Goal: Transaction & Acquisition: Download file/media

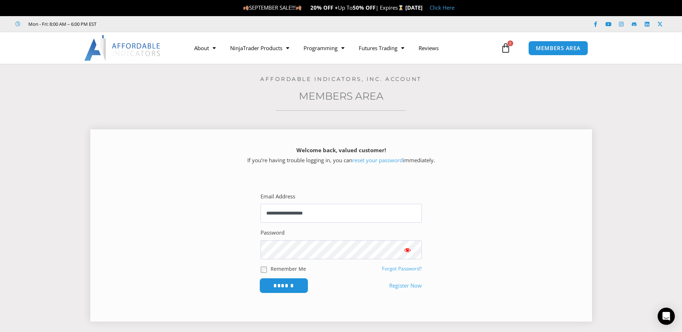
click at [268, 290] on input "******" at bounding box center [283, 285] width 49 height 15
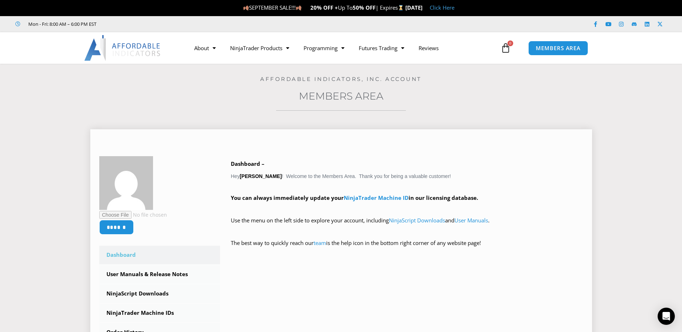
scroll to position [110, 0]
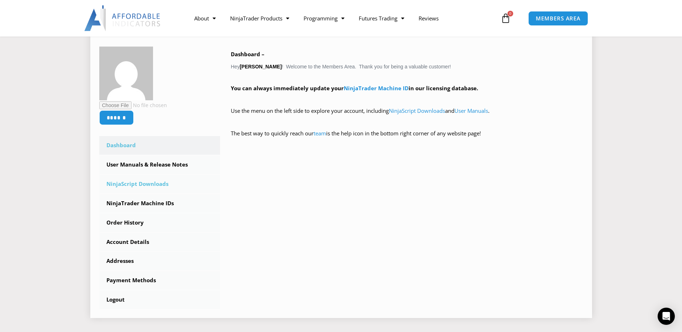
click at [159, 184] on link "NinjaScript Downloads" at bounding box center [159, 184] width 121 height 19
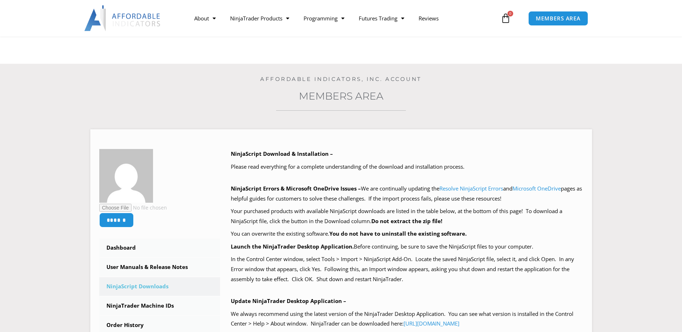
scroll to position [329, 0]
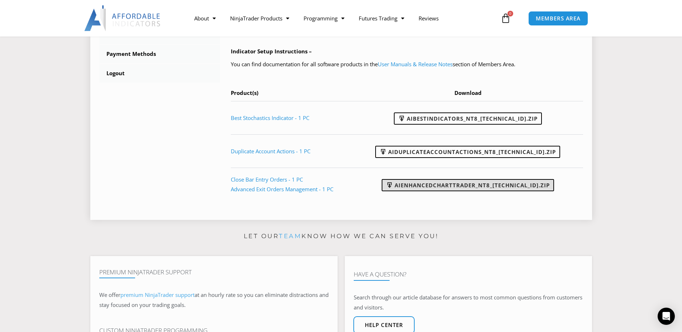
click at [429, 186] on link "AIEnhancedChartTrader_NT8_25.1.31.1.zip" at bounding box center [468, 185] width 172 height 12
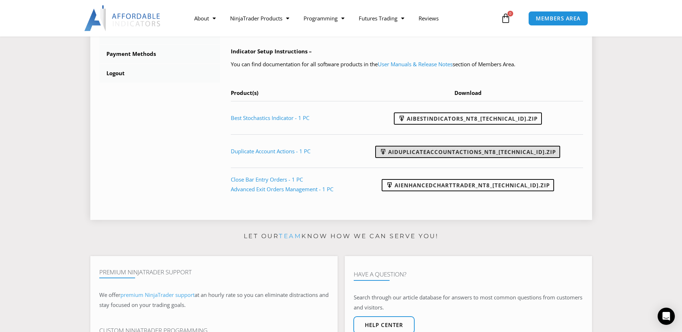
click at [424, 150] on link "AIDuplicateAccountActions_NT8_25.2.5.1.zip" at bounding box center [467, 152] width 185 height 12
